Goal: Information Seeking & Learning: Learn about a topic

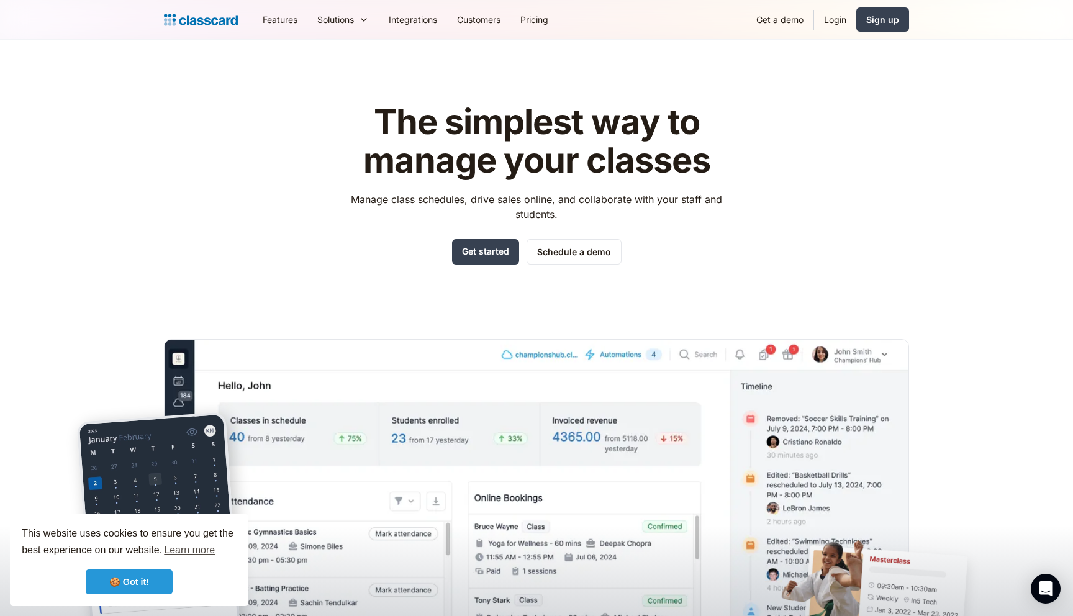
click at [143, 583] on link "🍪 Got it!" at bounding box center [129, 582] width 87 height 25
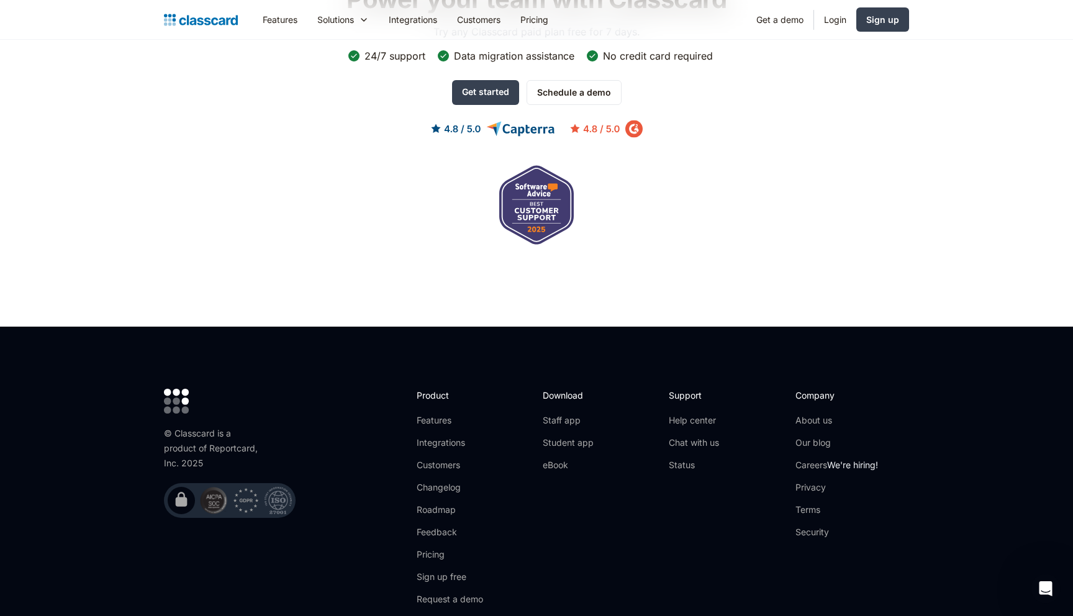
scroll to position [4037, 0]
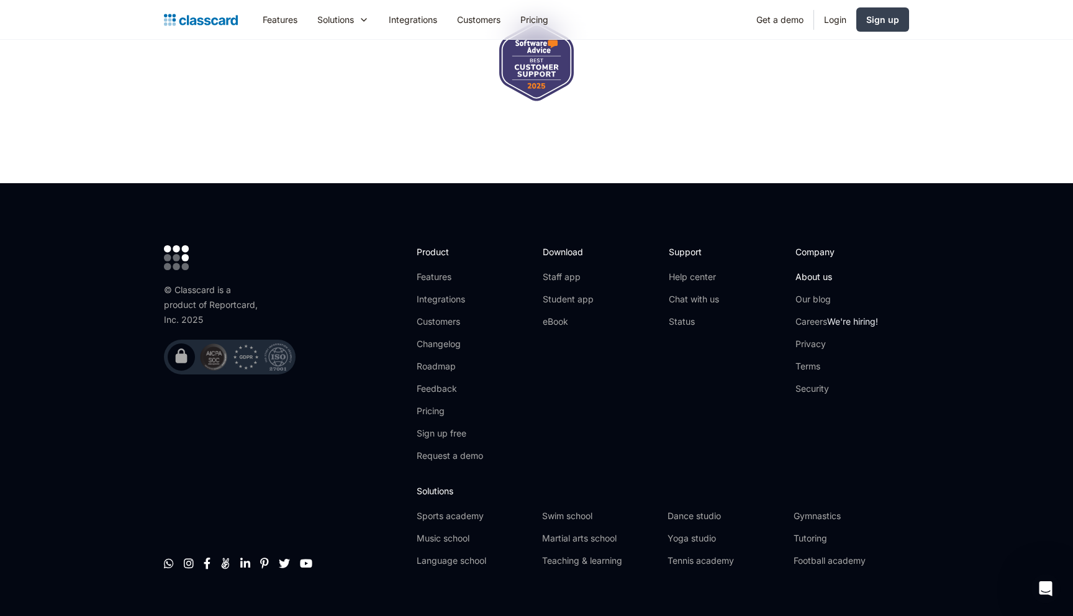
click at [806, 271] on link "About us" at bounding box center [837, 277] width 83 height 12
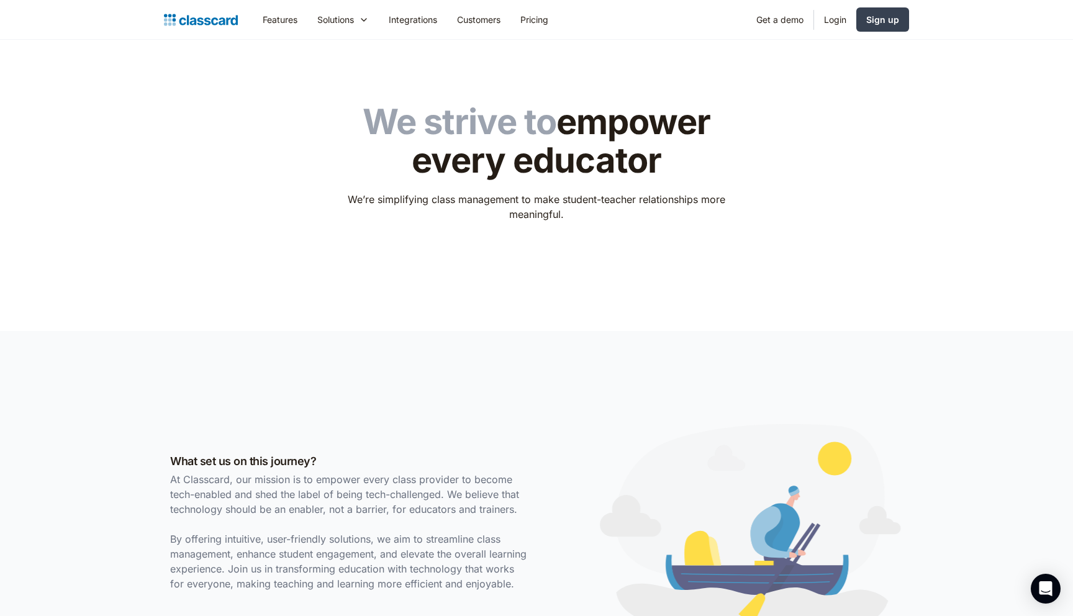
click at [211, 30] on div "Features Resources Blog The latest industry news, updates and info. Customer st…" at bounding box center [536, 20] width 745 height 28
click at [211, 24] on img "home" at bounding box center [201, 19] width 74 height 17
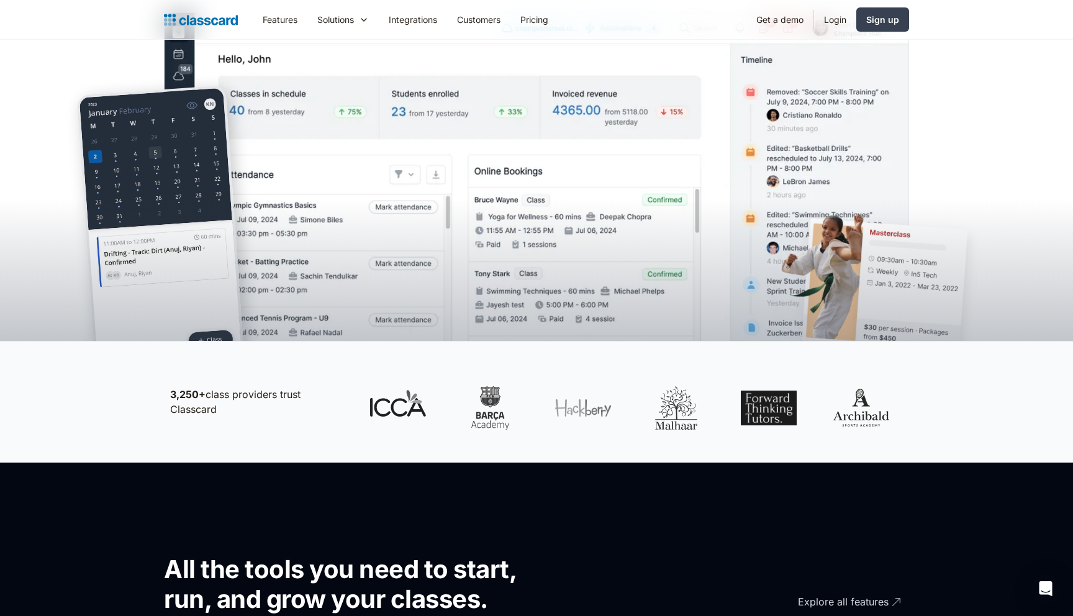
scroll to position [337, 0]
